Goal: Find specific page/section: Find specific page/section

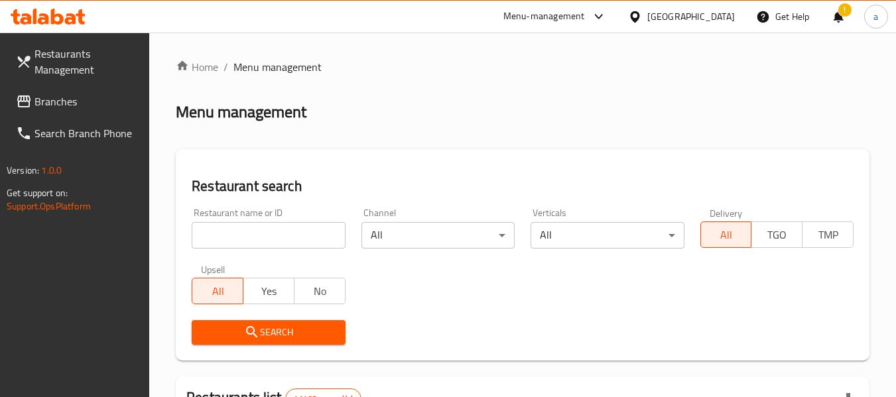
drag, startPoint x: 226, startPoint y: 67, endPoint x: 138, endPoint y: 78, distance: 89.0
click at [226, 67] on li "/" at bounding box center [226, 67] width 5 height 16
click at [61, 90] on link "Branches" at bounding box center [77, 102] width 145 height 32
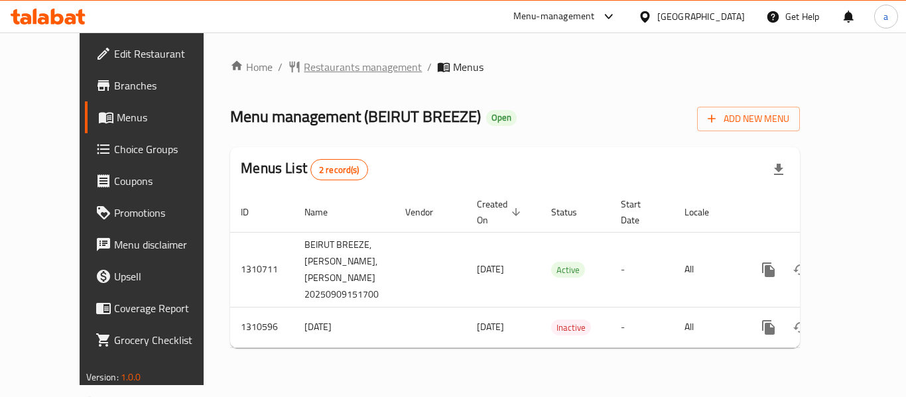
click at [304, 66] on span "Restaurants management" at bounding box center [363, 67] width 118 height 16
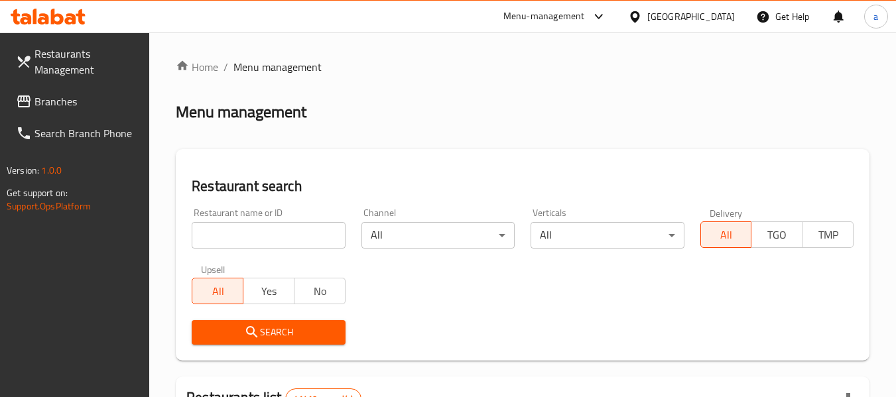
click at [100, 98] on span "Branches" at bounding box center [87, 102] width 105 height 16
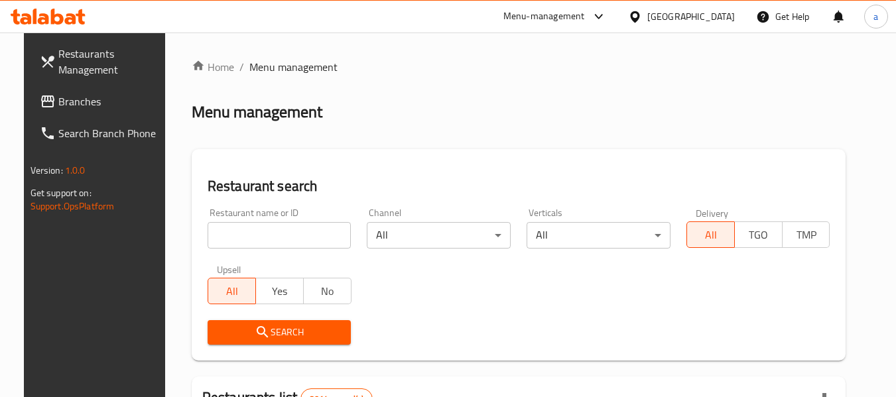
click at [69, 100] on span "Branches" at bounding box center [110, 102] width 105 height 16
